Goal: Task Accomplishment & Management: Use online tool/utility

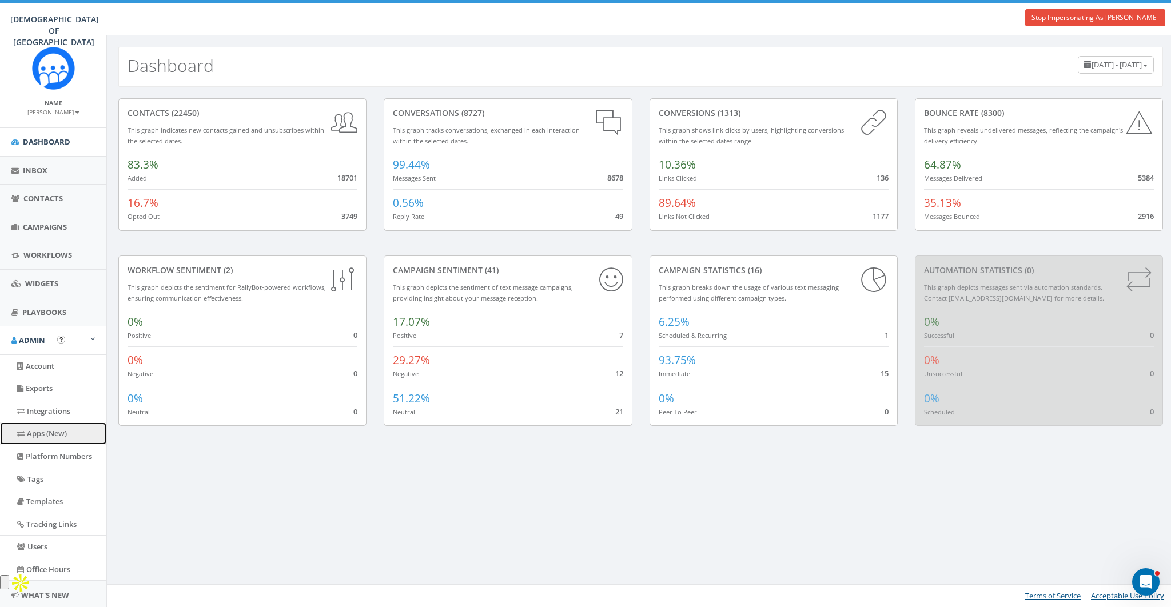
click at [50, 434] on link "Apps (New)" at bounding box center [53, 434] width 106 height 22
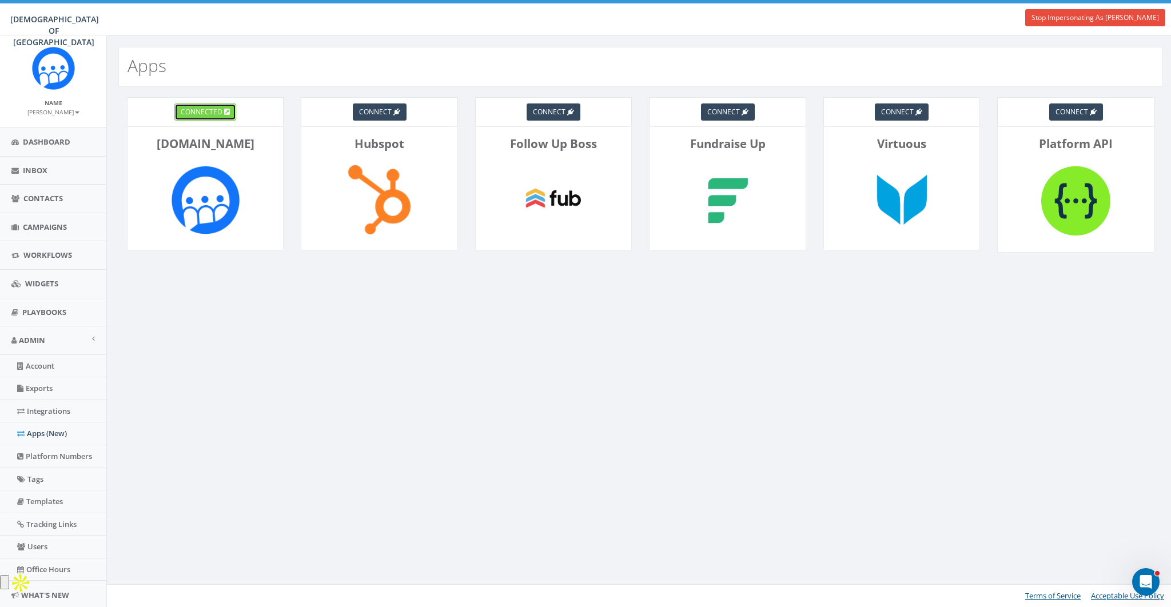
click at [227, 109] on icon at bounding box center [227, 112] width 6 height 7
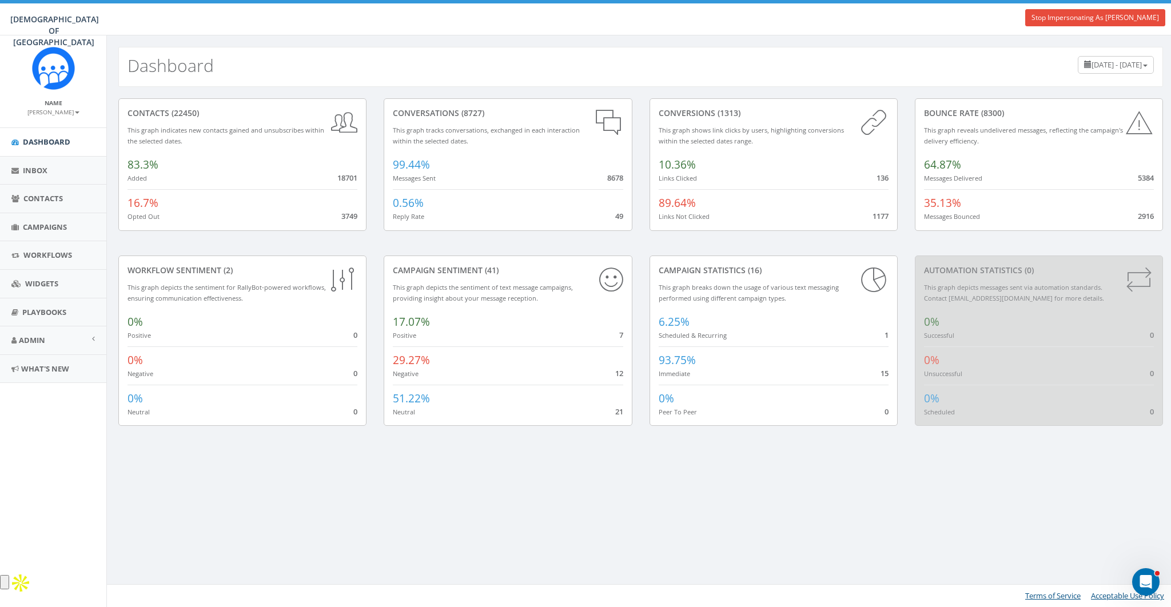
click at [1090, 9] on div "Stop Impersonating As [PERSON_NAME]" at bounding box center [1098, 14] width 146 height 23
click at [1088, 14] on link "Stop Impersonating As [PERSON_NAME]" at bounding box center [1095, 17] width 140 height 17
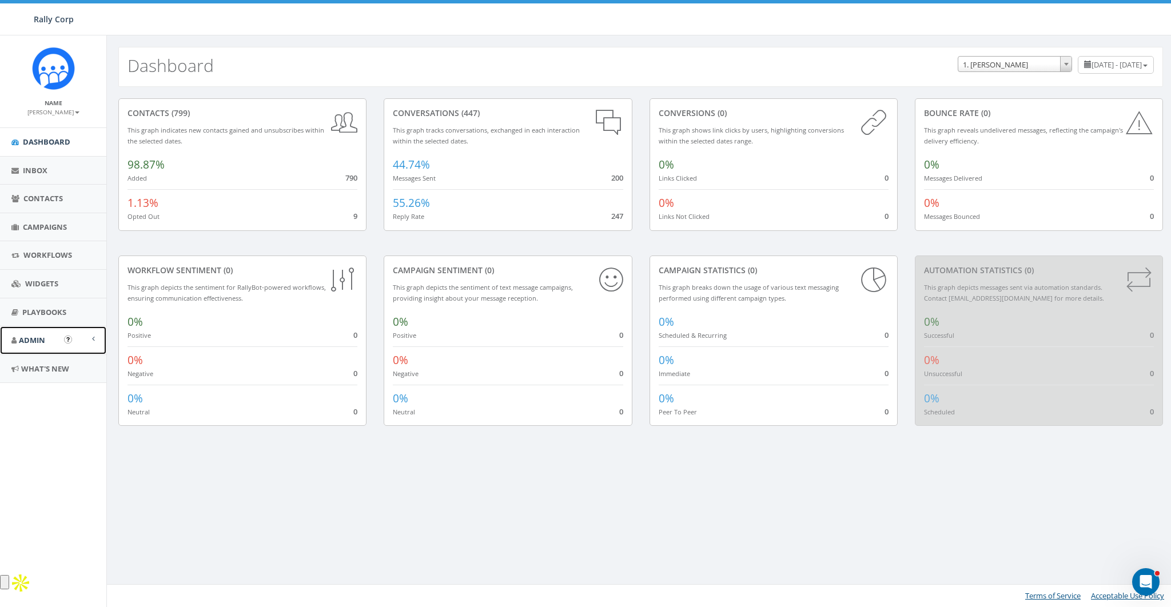
click at [47, 339] on link "Admin" at bounding box center [53, 340] width 106 height 28
